Goal: Find specific page/section: Find specific page/section

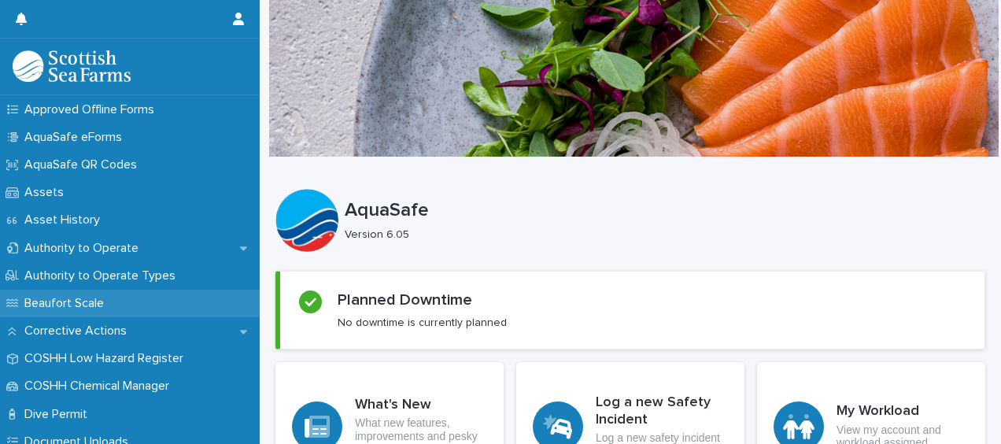
scroll to position [315, 0]
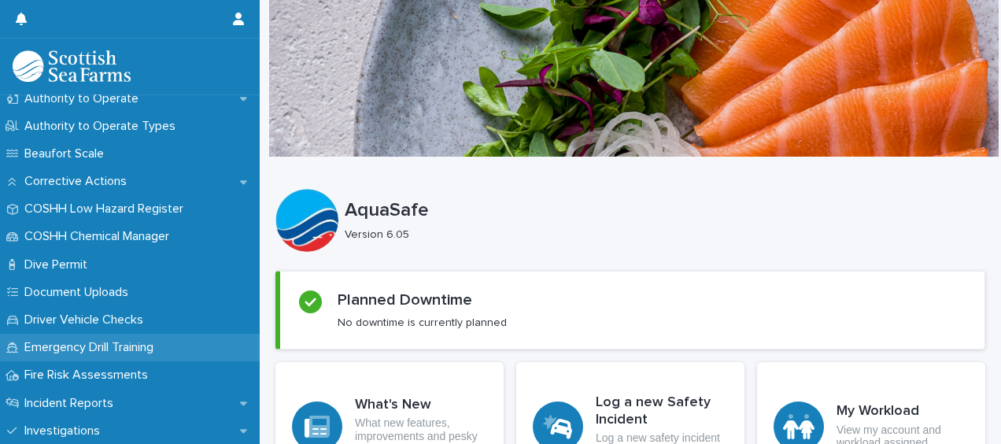
click at [92, 348] on p "Emergency Drill Training" at bounding box center [92, 347] width 148 height 15
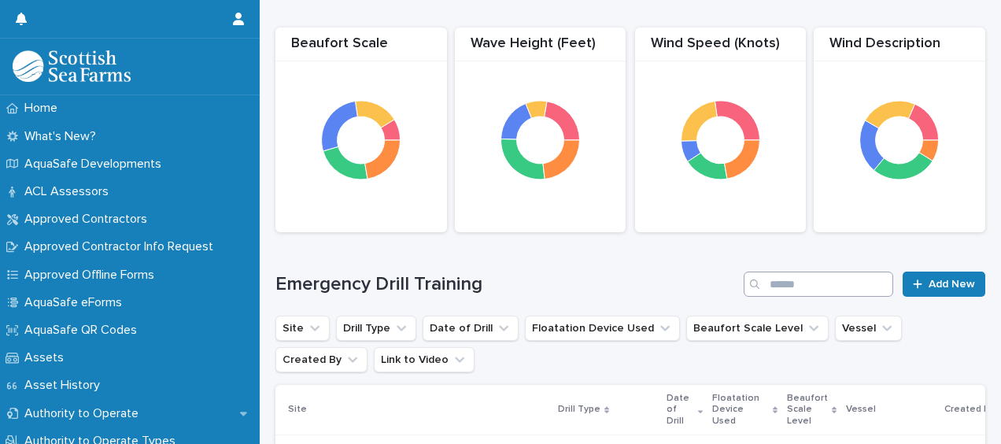
scroll to position [236, 0]
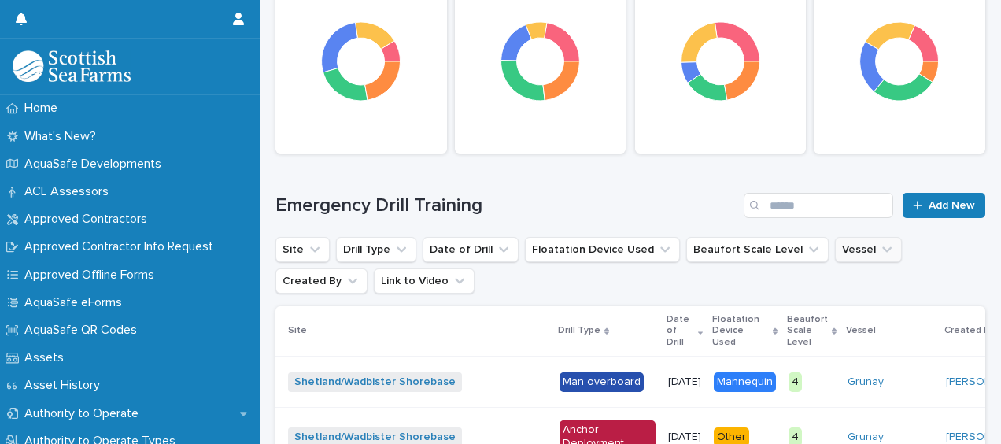
click at [850, 255] on button "Vessel" at bounding box center [868, 249] width 67 height 25
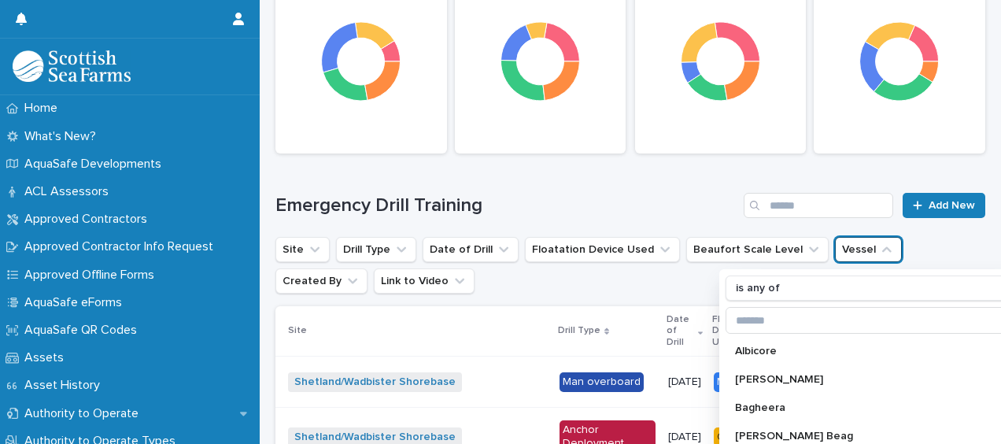
click at [961, 238] on ul "Site Drill Type Date of Drill Floatation Device Used Beaufort Scale Level Vesse…" at bounding box center [630, 265] width 716 height 63
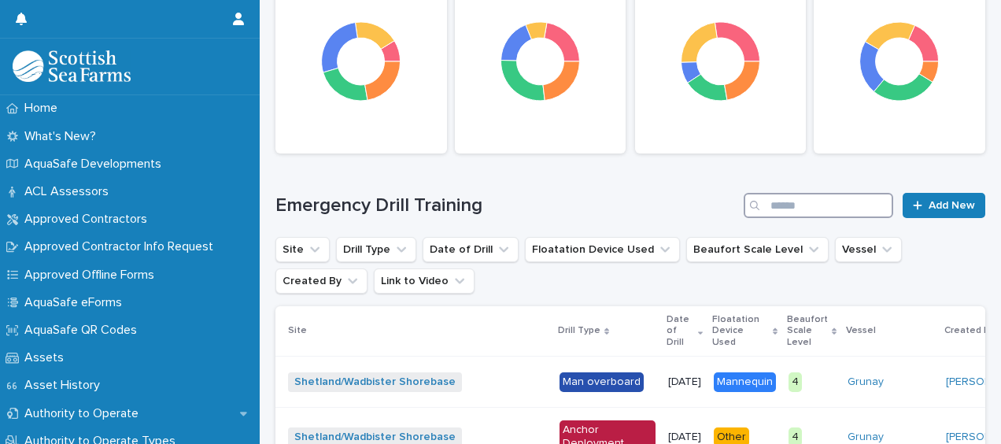
click at [807, 202] on input "Search" at bounding box center [819, 205] width 150 height 25
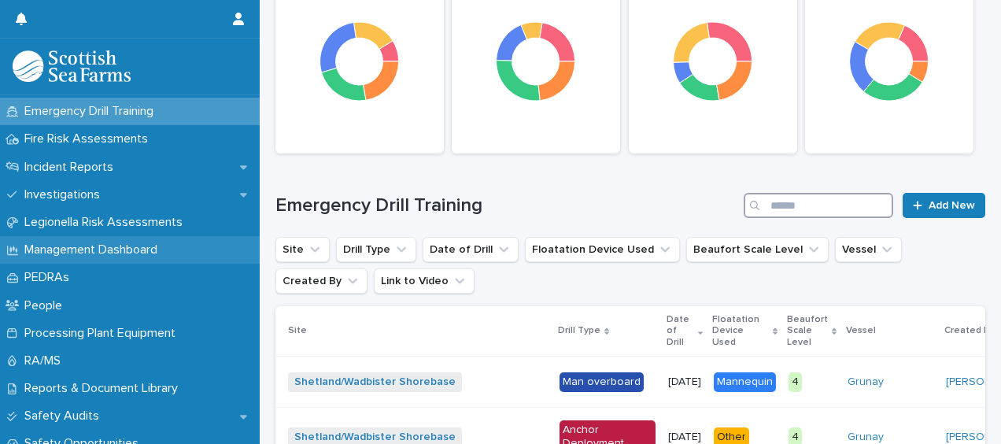
scroll to position [472, 0]
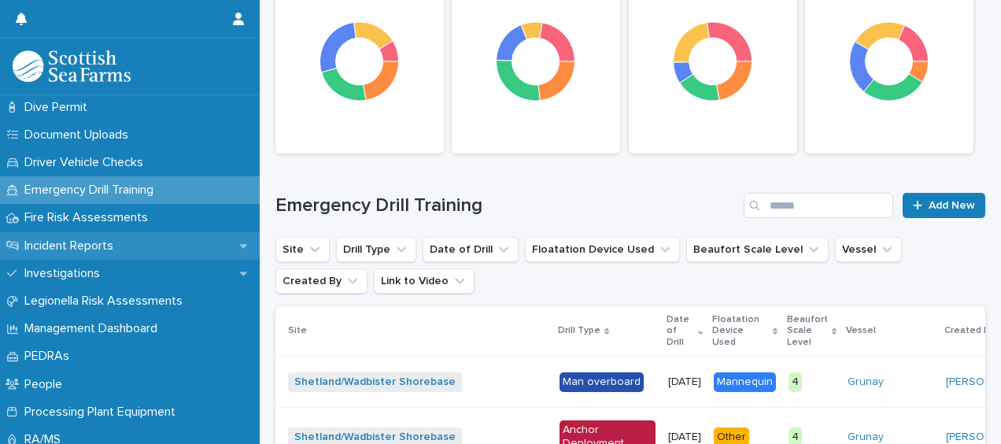
click at [93, 253] on p "Incident Reports" at bounding box center [72, 245] width 108 height 15
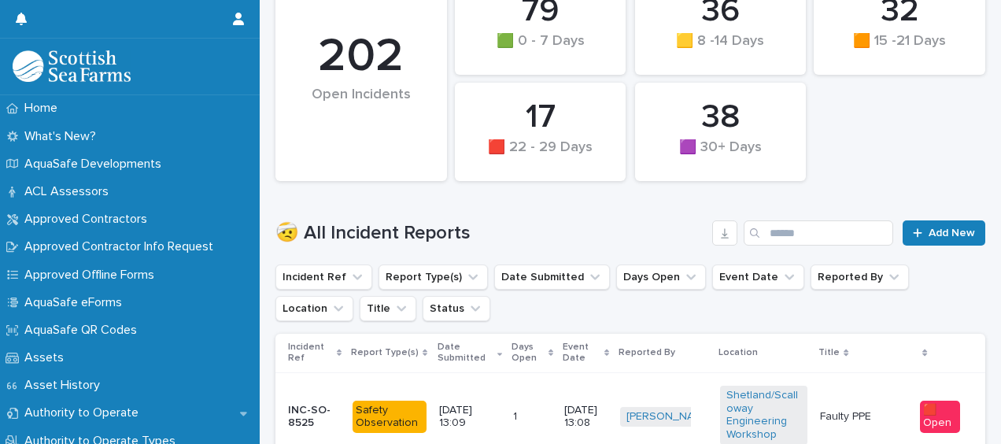
scroll to position [393, 0]
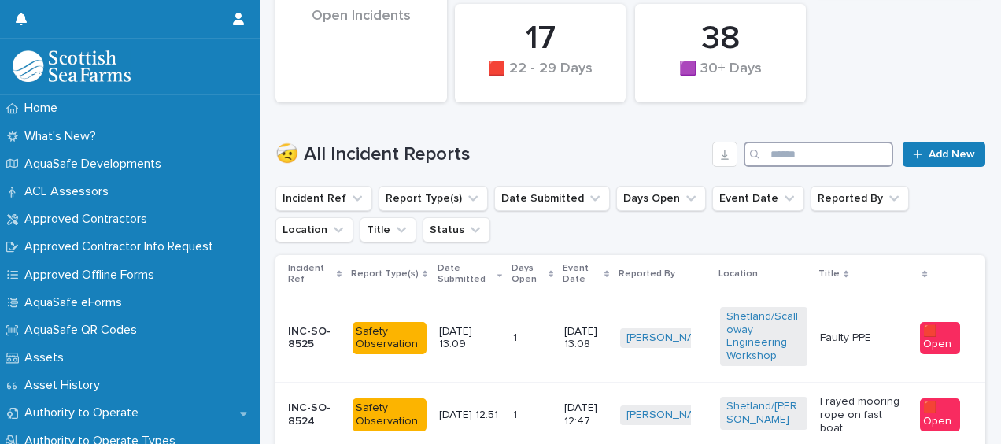
click at [823, 162] on input "Search" at bounding box center [819, 154] width 150 height 25
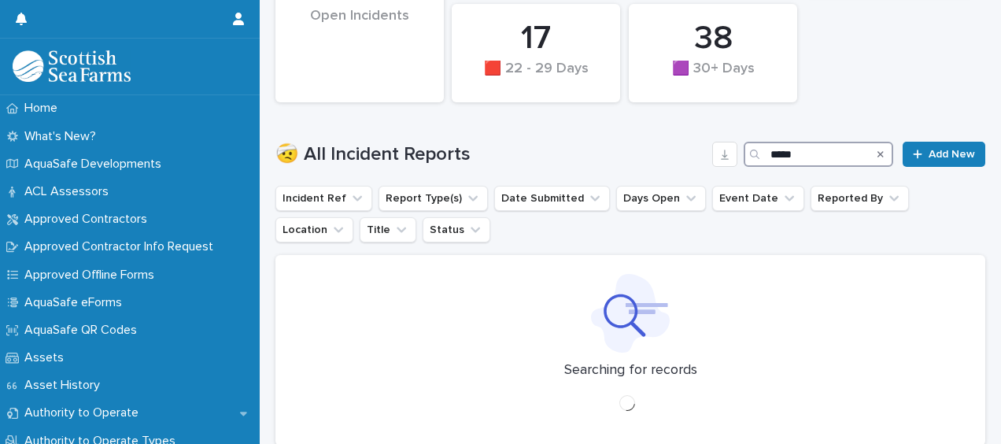
scroll to position [377, 0]
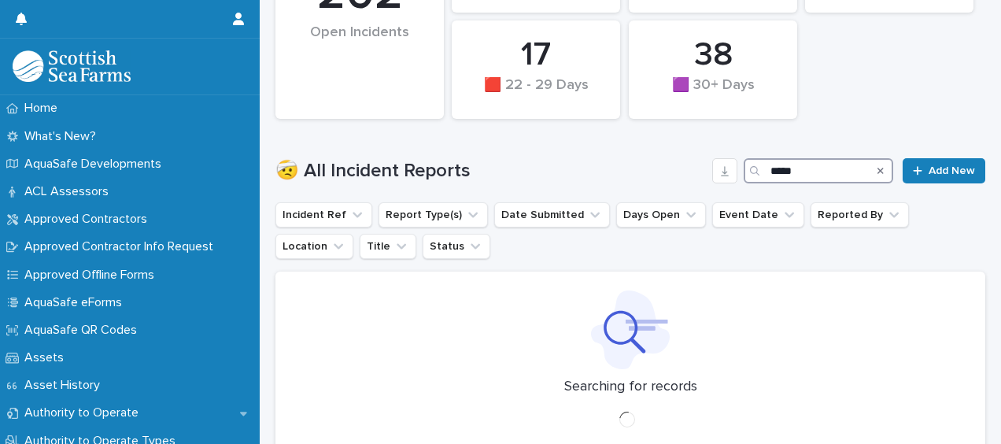
type input "******"
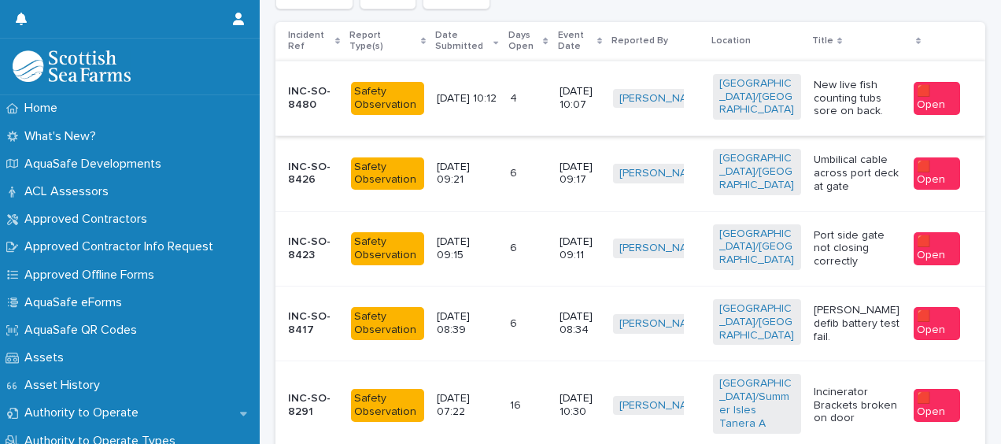
scroll to position [605, 0]
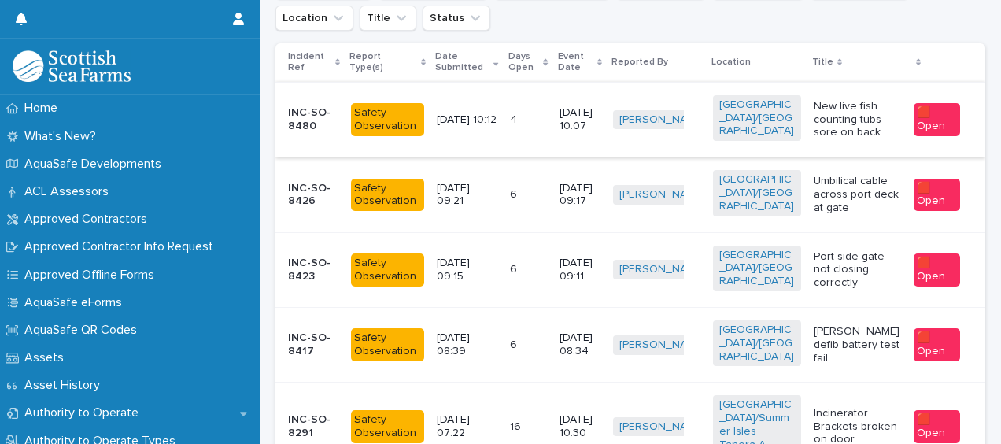
click at [836, 214] on p "Umbilical cable across port deck at gate" at bounding box center [857, 194] width 87 height 39
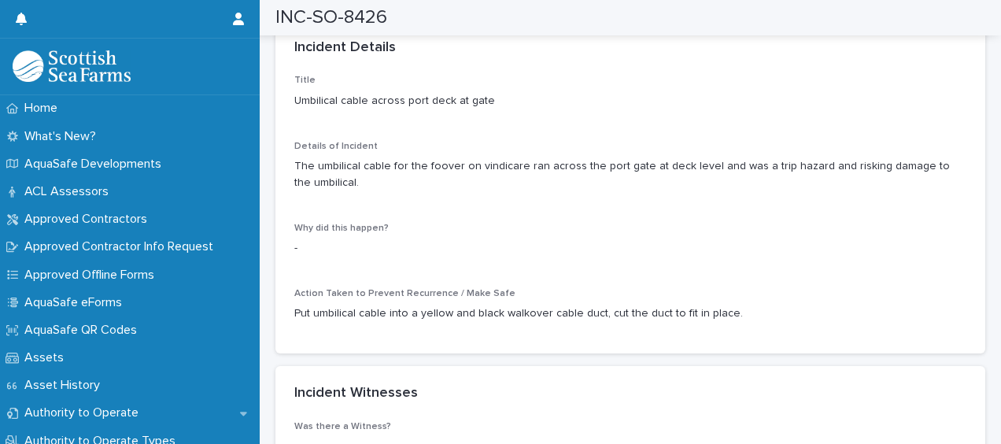
scroll to position [1338, 0]
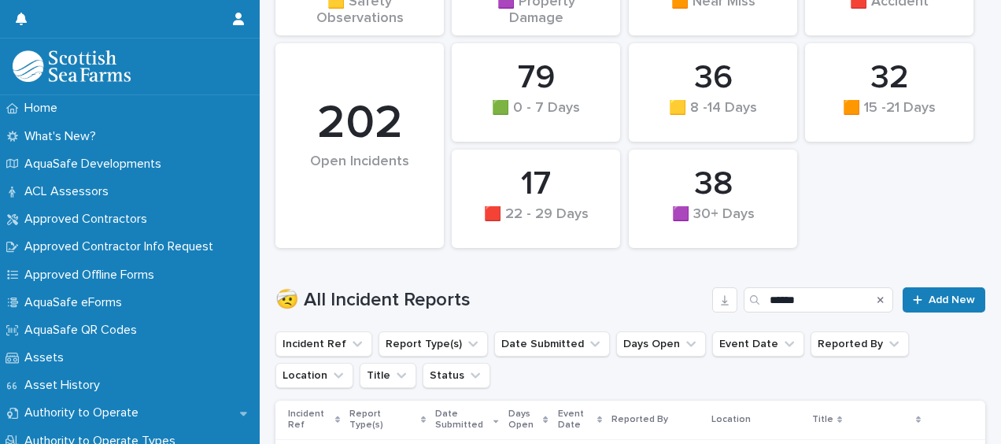
scroll to position [563, 0]
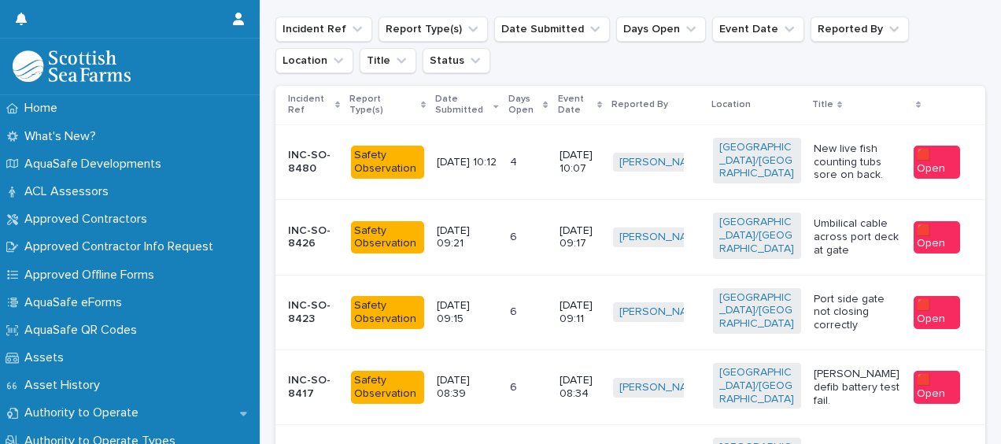
click at [829, 319] on p "Port side gate not closing correctly" at bounding box center [857, 312] width 87 height 39
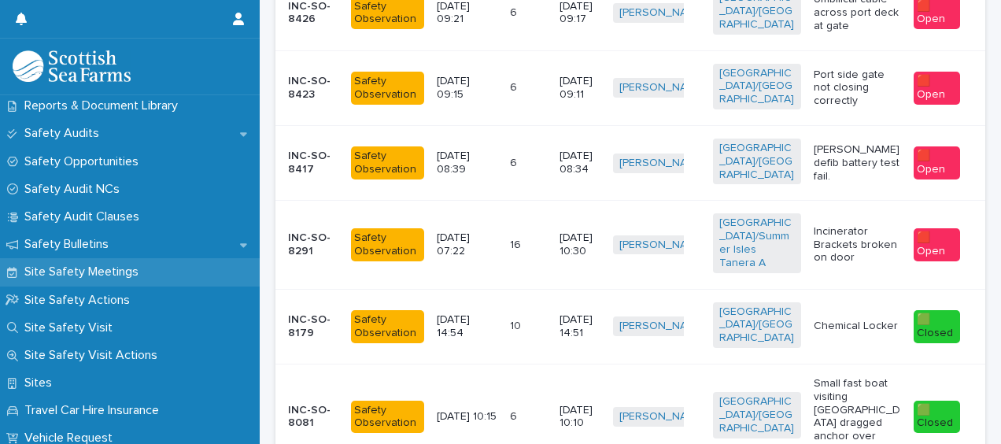
scroll to position [866, 0]
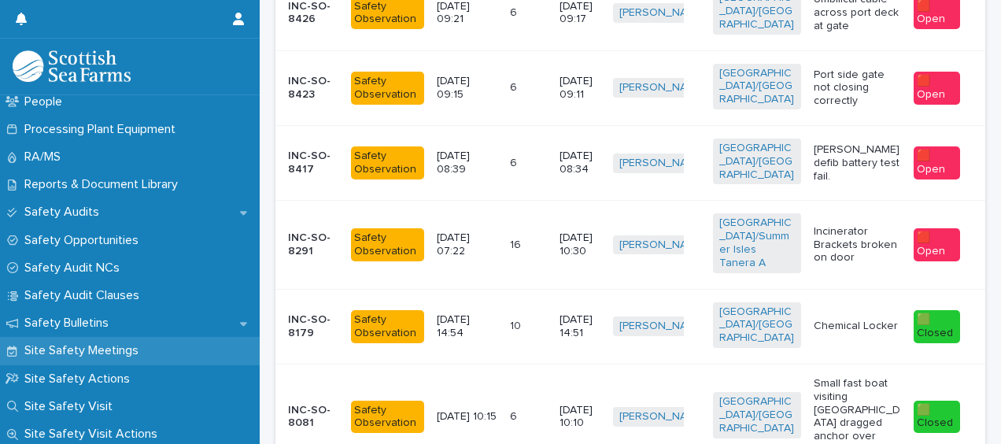
click at [131, 353] on p "Site Safety Meetings" at bounding box center [84, 350] width 133 height 15
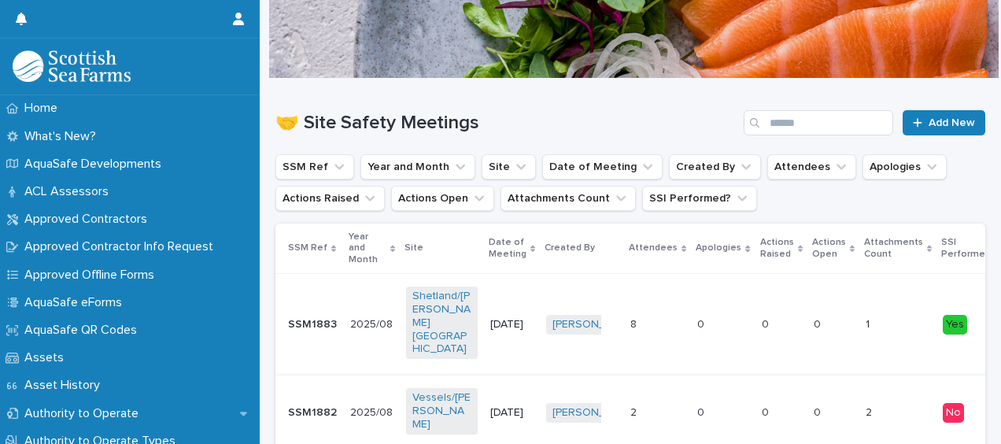
scroll to position [157, 0]
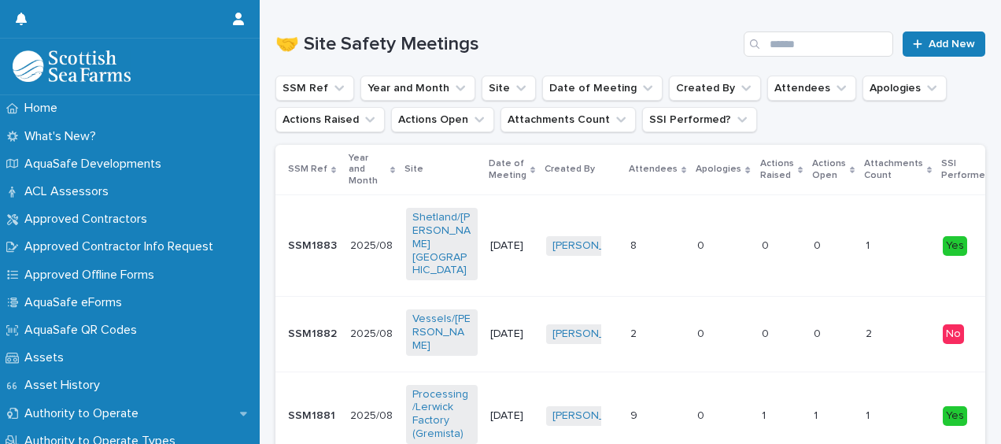
click at [531, 239] on td "[DATE]" at bounding box center [512, 246] width 56 height 102
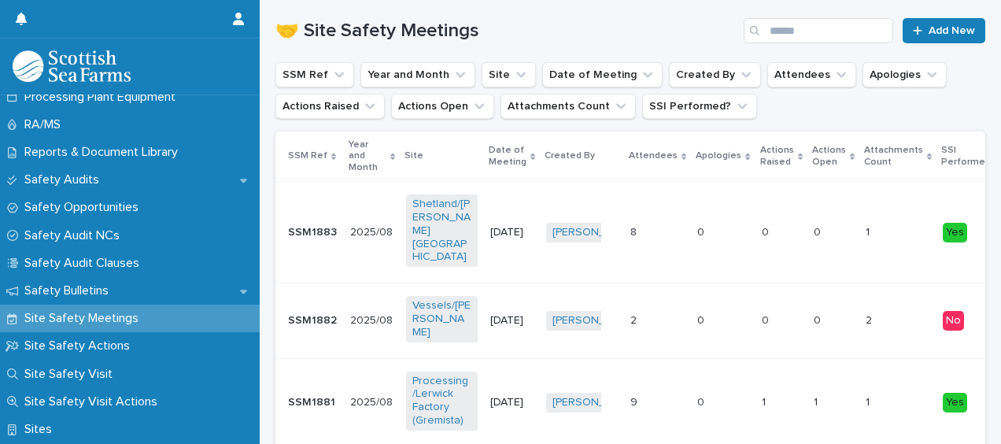
scroll to position [169, 0]
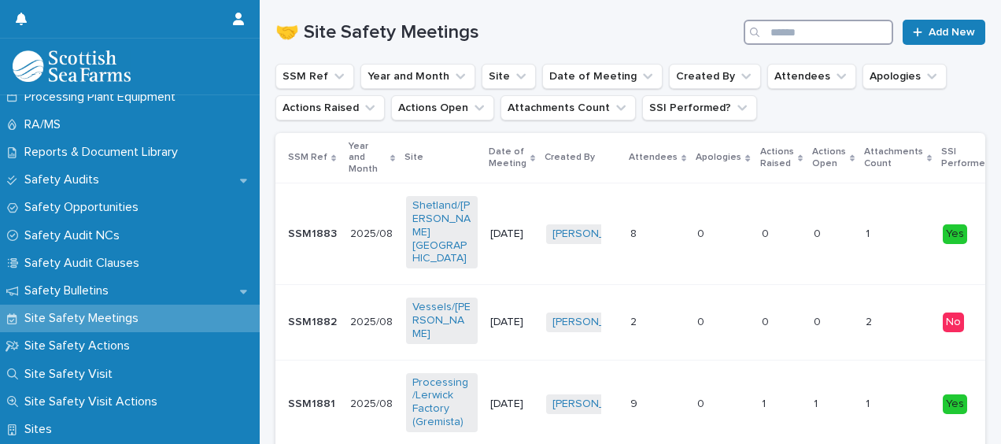
click at [814, 31] on input "Search" at bounding box center [819, 32] width 150 height 25
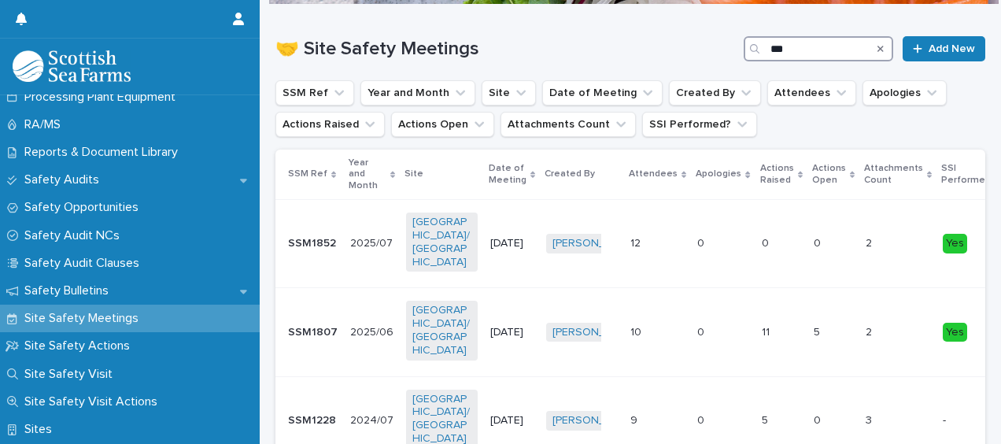
scroll to position [169, 0]
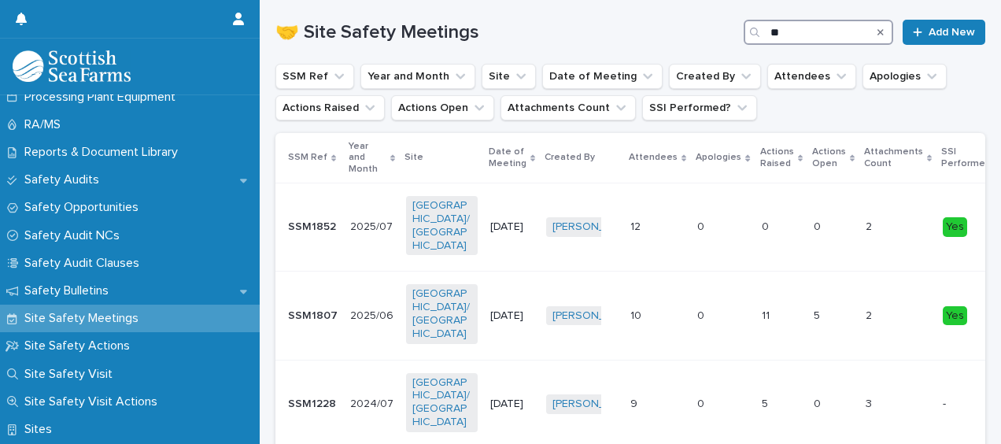
type input "*"
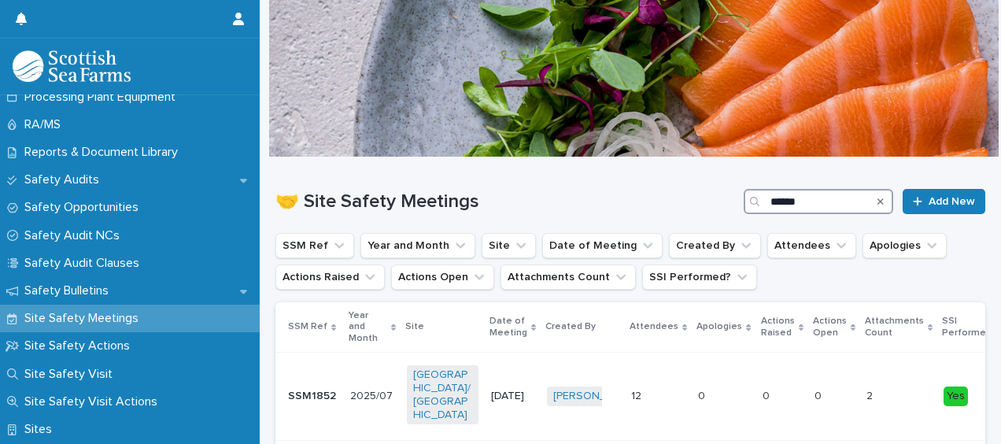
type input "******"
